Goal: Task Accomplishment & Management: Complete application form

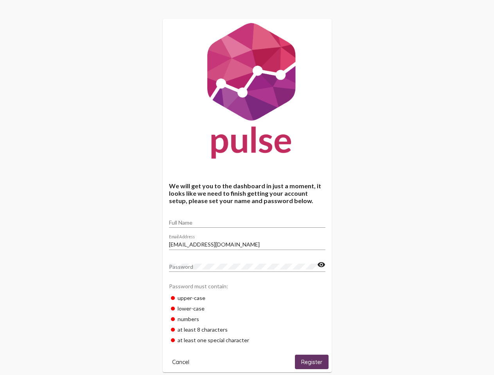
click at [247, 220] on input "Full Name" at bounding box center [247, 223] width 156 height 6
click at [247, 242] on input "[EMAIL_ADDRESS][DOMAIN_NAME]" at bounding box center [247, 245] width 156 height 6
click at [321, 265] on mat-icon "visibility" at bounding box center [321, 264] width 8 height 9
click at [181, 362] on span "Cancel" at bounding box center [180, 362] width 17 height 7
click at [312, 362] on span "Register" at bounding box center [311, 362] width 21 height 7
